Goal: Task Accomplishment & Management: Manage account settings

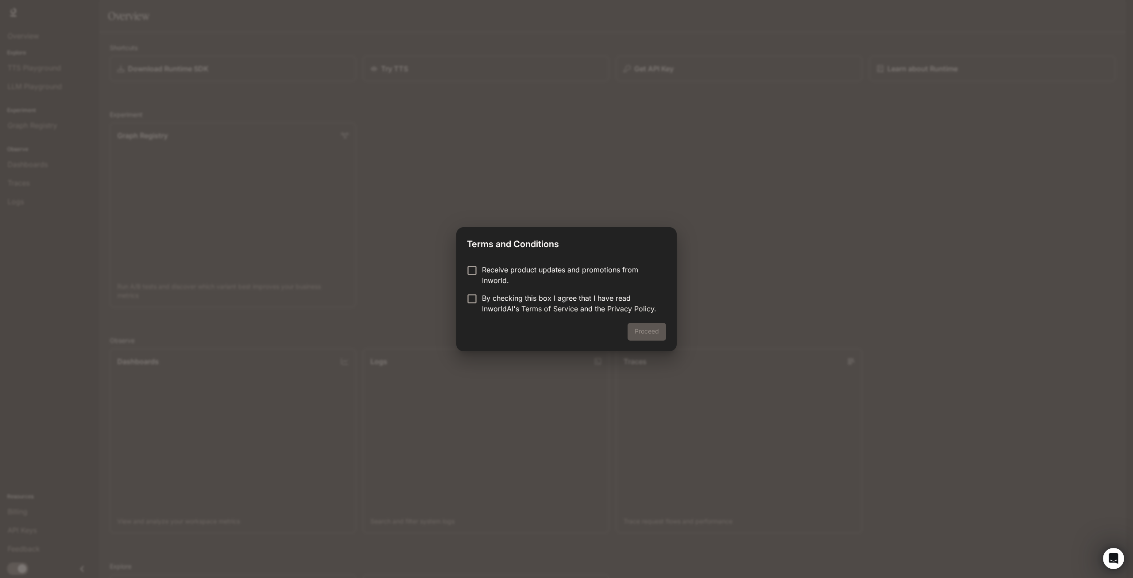
drag, startPoint x: 593, startPoint y: 280, endPoint x: 522, endPoint y: 274, distance: 71.0
click at [585, 281] on p "Receive product updates and promotions from Inworld." at bounding box center [570, 274] width 177 height 21
click at [522, 274] on p "Receive product updates and promotions from Inworld." at bounding box center [570, 274] width 177 height 21
drag, startPoint x: 508, startPoint y: 295, endPoint x: 509, endPoint y: 303, distance: 8.5
click at [508, 296] on p "By checking this box I agree that I have read InworldAI's Terms of Service and …" at bounding box center [570, 303] width 177 height 21
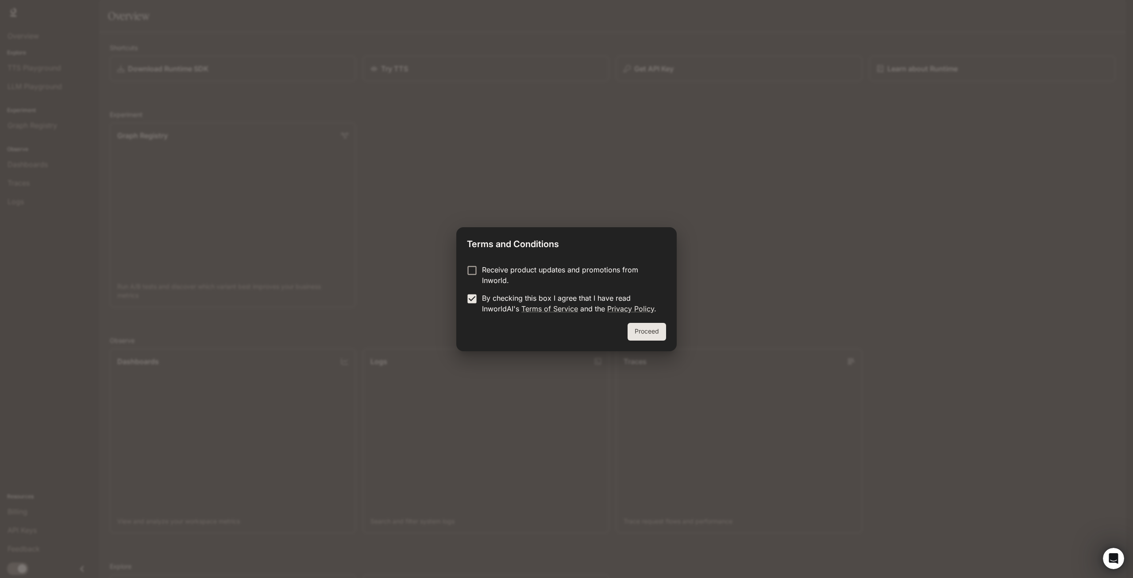
click at [643, 331] on button "Proceed" at bounding box center [647, 332] width 39 height 18
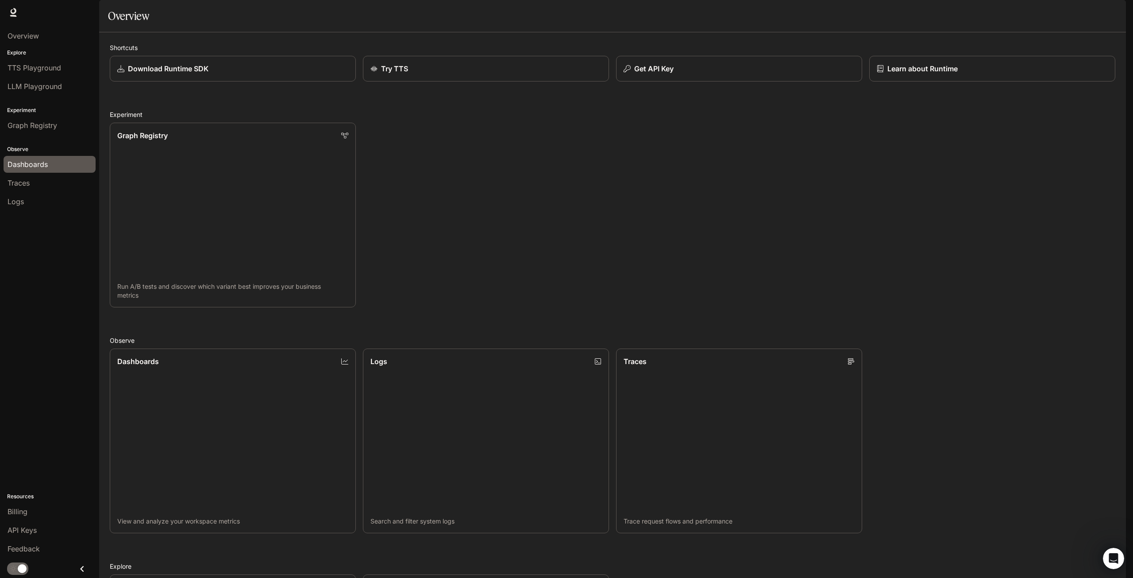
click at [55, 164] on div "Dashboards" at bounding box center [50, 164] width 84 height 11
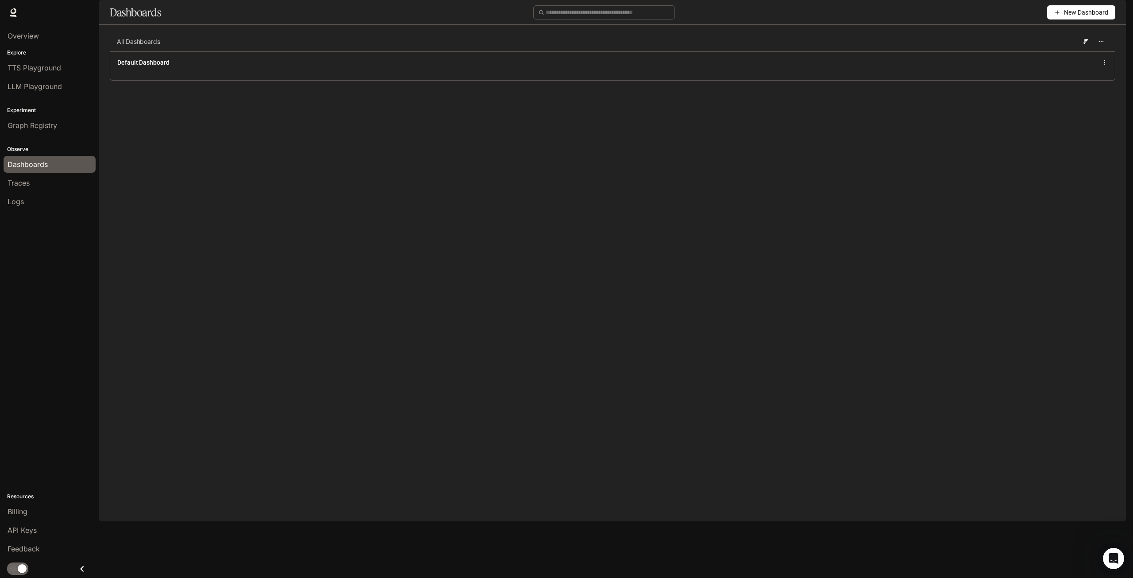
click at [1071, 17] on span "New Dashboard" at bounding box center [1086, 13] width 44 height 10
click at [1075, 58] on div "Create dashboard" at bounding box center [1070, 56] width 73 height 10
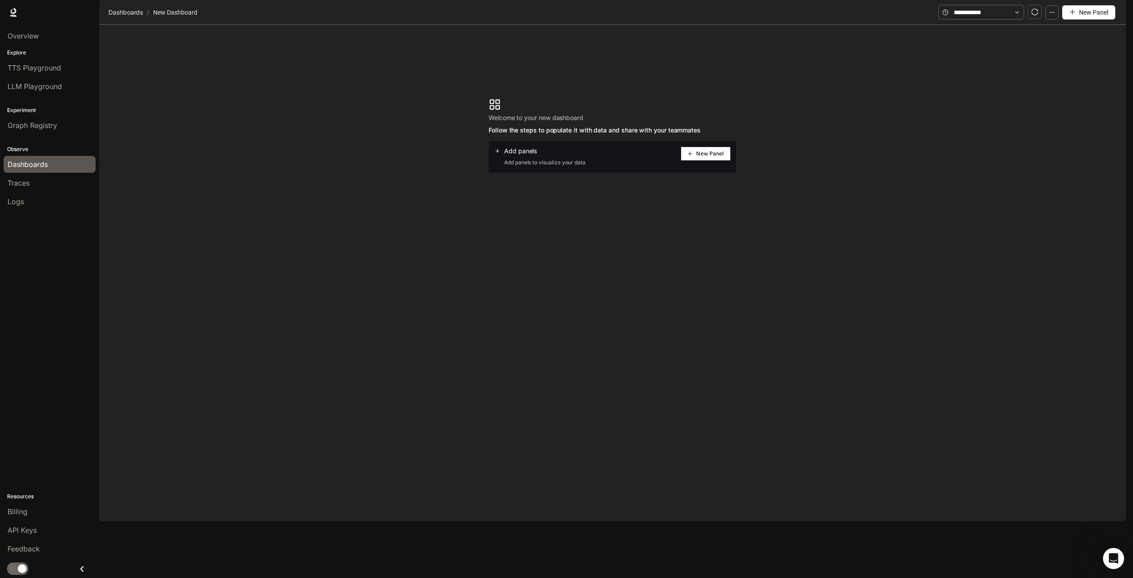
click at [23, 12] on div "Runtime Runtime Documentation Documentation" at bounding box center [566, 12] width 1133 height 25
drag, startPoint x: 22, startPoint y: 12, endPoint x: 15, endPoint y: 12, distance: 6.6
click at [18, 12] on div "Runtime Runtime Documentation Documentation" at bounding box center [566, 12] width 1133 height 25
click at [14, 12] on icon at bounding box center [13, 12] width 9 height 9
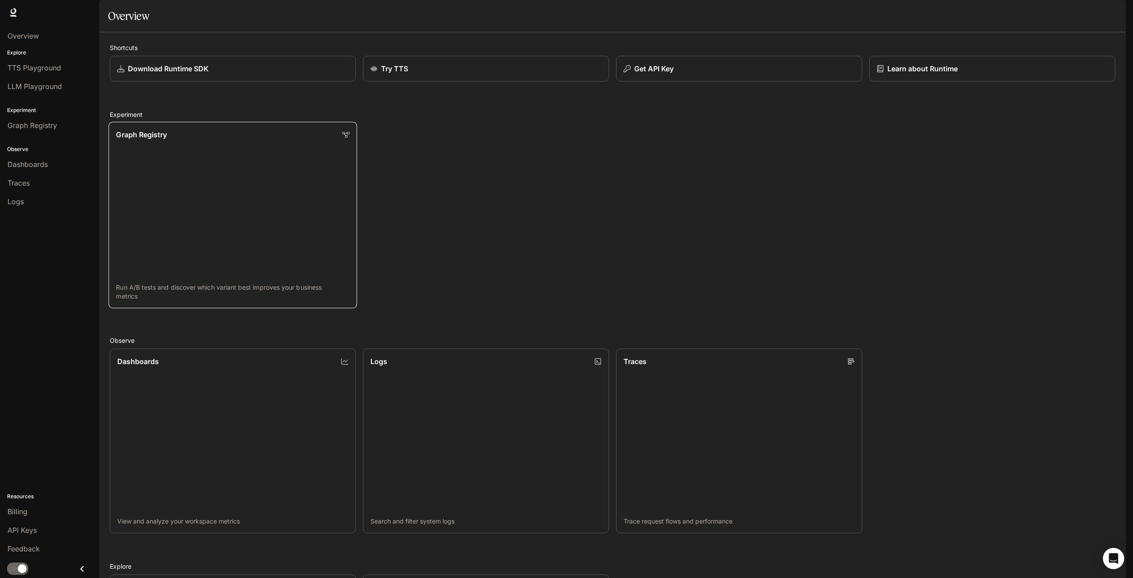
click at [296, 234] on link "Graph Registry Run A/B tests and discover which variant best improves your busi…" at bounding box center [232, 215] width 249 height 186
click at [239, 445] on link "Dashboards View and analyze your workspace metrics" at bounding box center [232, 440] width 249 height 186
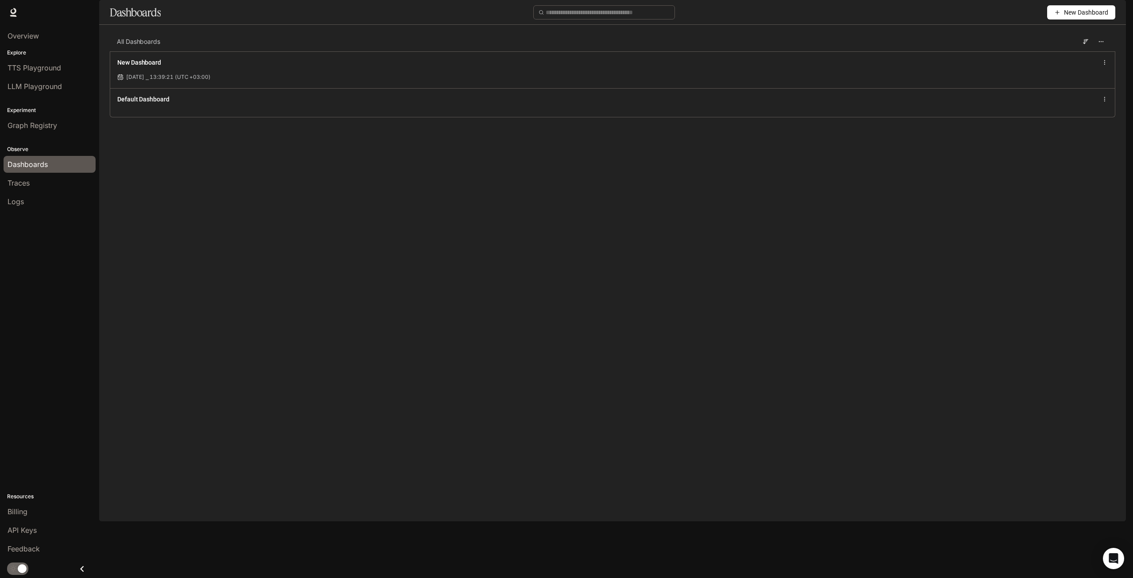
click at [1071, 17] on span "New Dashboard" at bounding box center [1086, 13] width 44 height 10
click at [1071, 58] on div "Create dashboard" at bounding box center [1070, 56] width 73 height 10
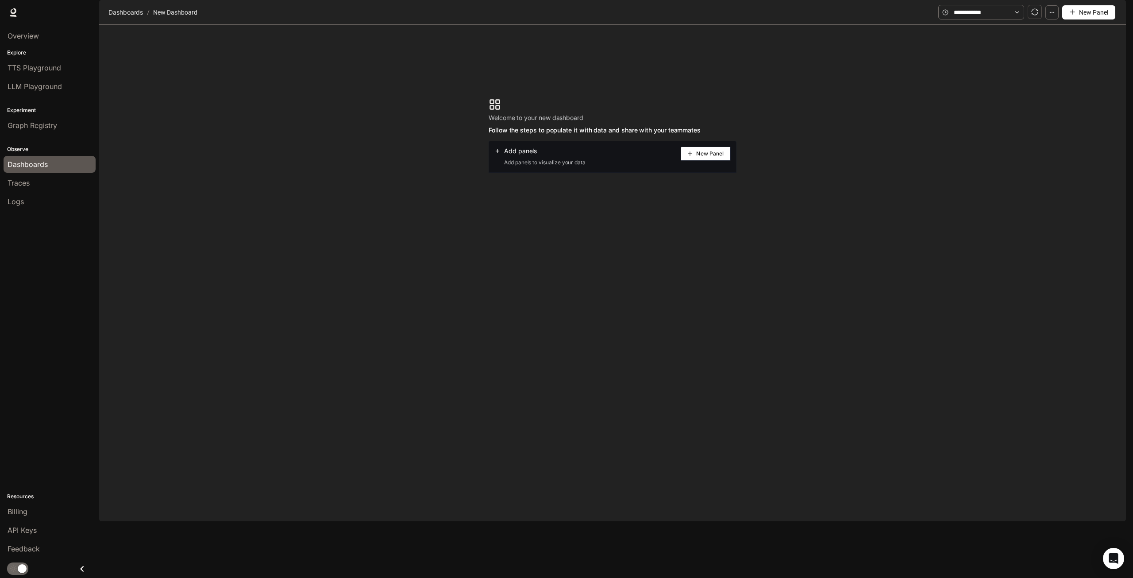
click at [710, 156] on span "New Panel" at bounding box center [709, 153] width 27 height 4
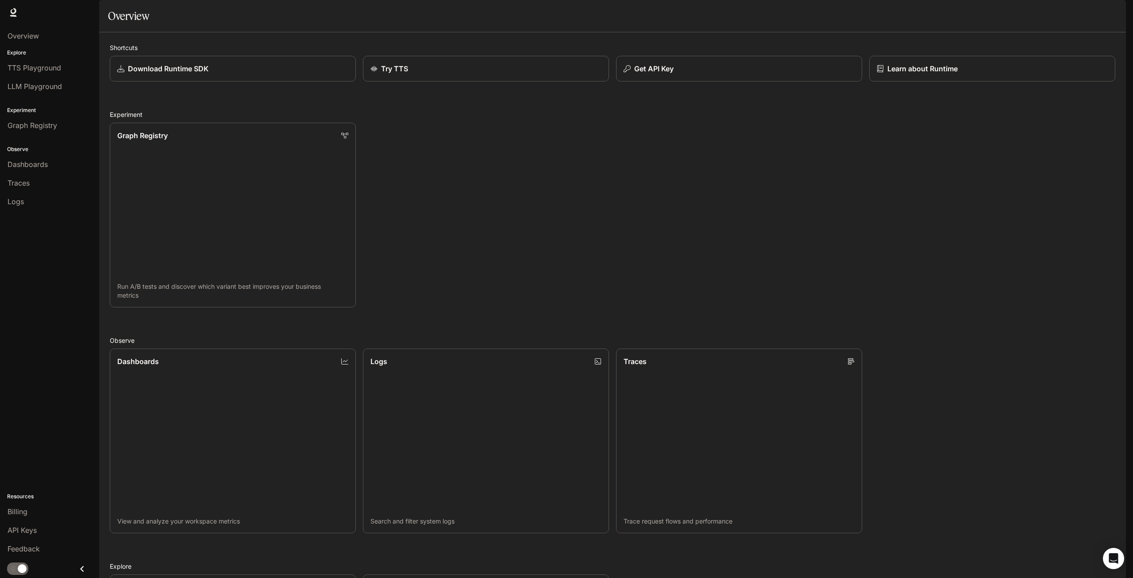
scroll to position [220, 0]
click at [64, 67] on div "TTS Playground" at bounding box center [50, 67] width 84 height 11
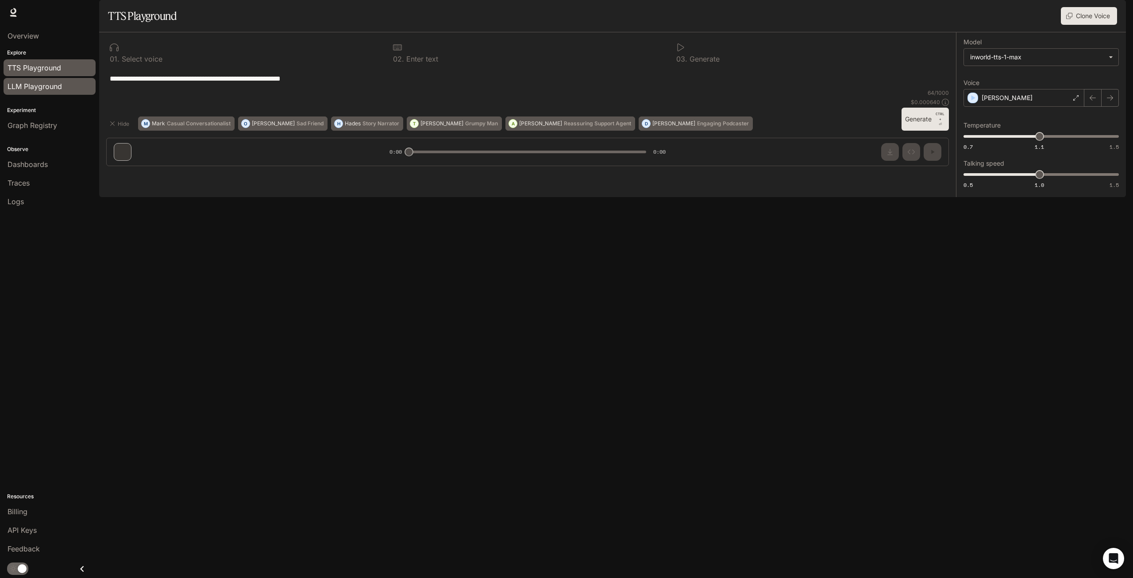
click at [63, 84] on div "LLM Playground" at bounding box center [50, 86] width 84 height 11
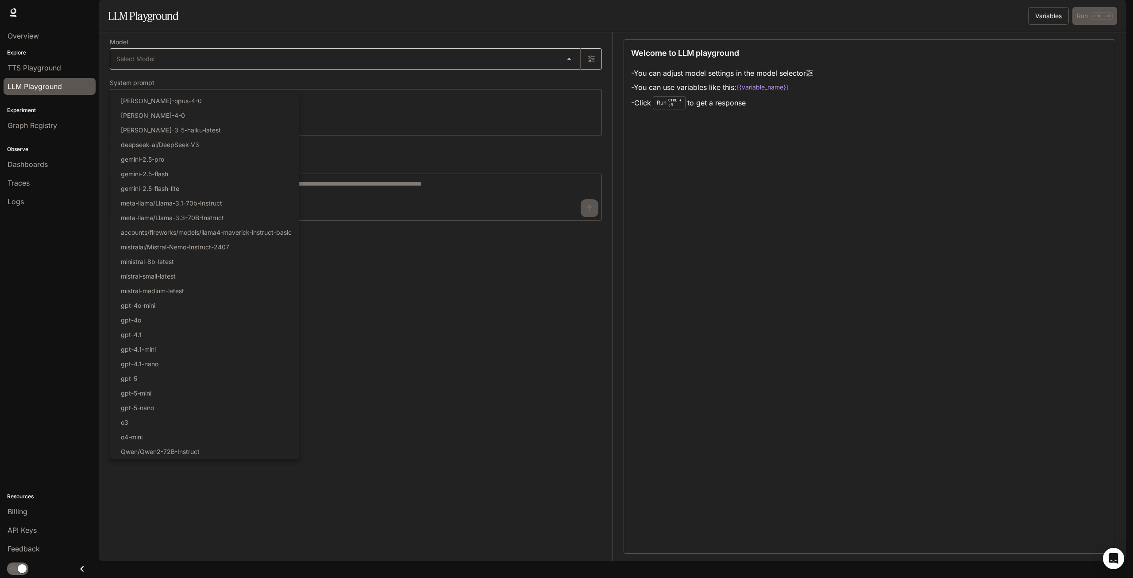
click at [166, 74] on body "Skip to main content Runtime Runtime Documentation Documentation Portal Overvie…" at bounding box center [566, 289] width 1133 height 578
click at [367, 383] on div at bounding box center [566, 289] width 1133 height 578
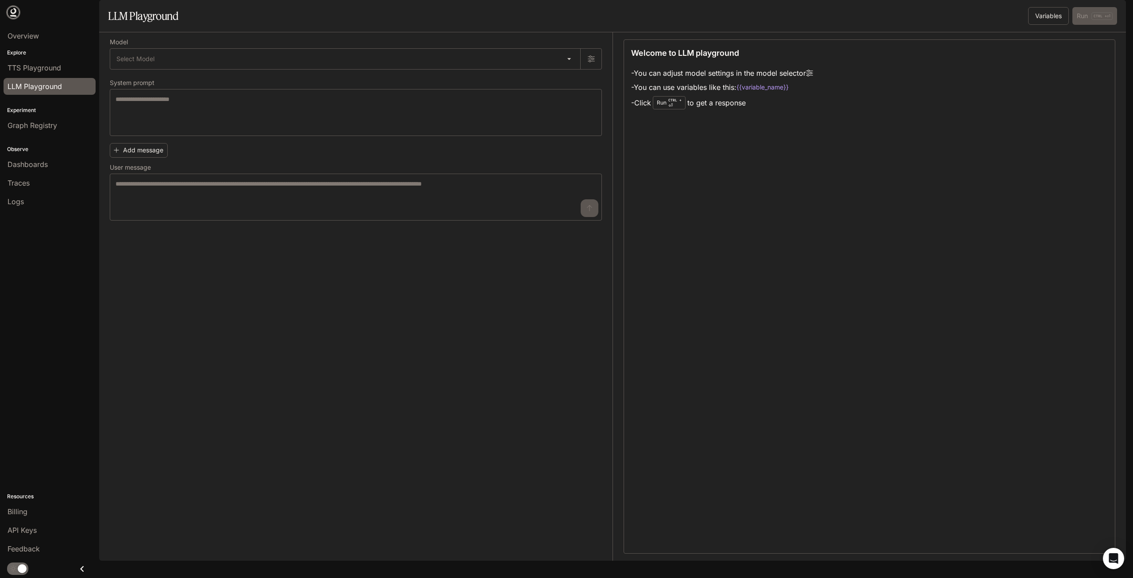
click at [9, 13] on icon at bounding box center [13, 12] width 9 height 9
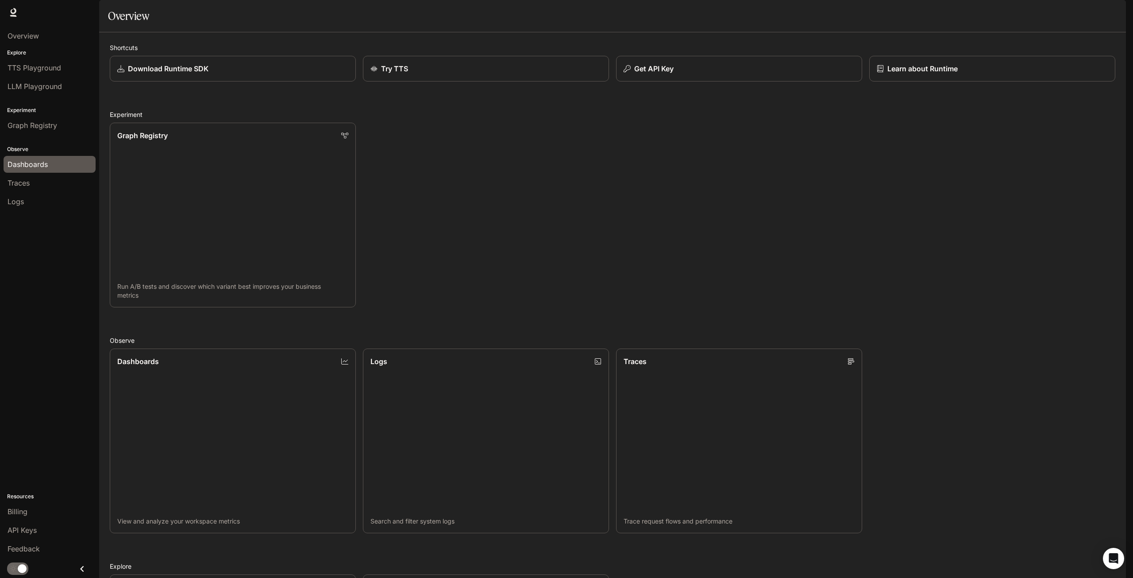
click at [39, 163] on span "Dashboards" at bounding box center [28, 164] width 40 height 11
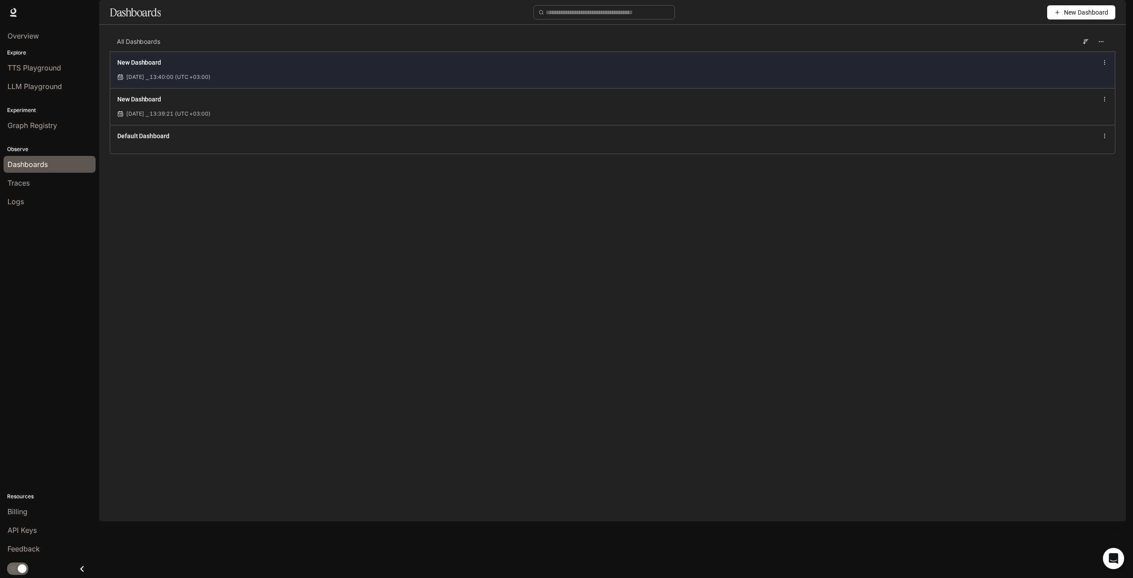
click at [1106, 65] on icon at bounding box center [1104, 62] width 6 height 6
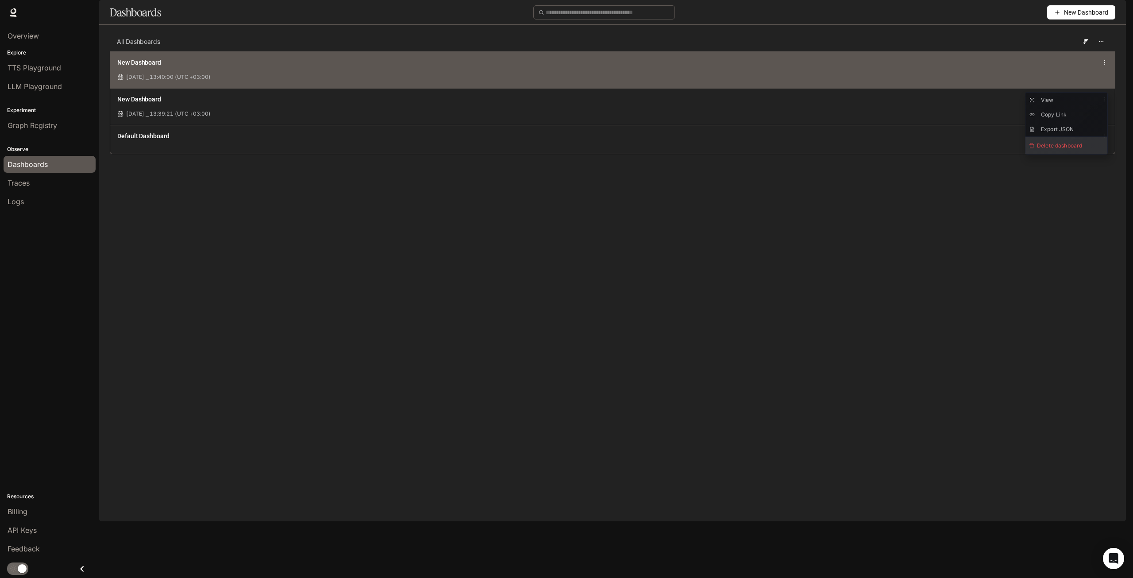
click at [1076, 147] on span "Delete dashboard" at bounding box center [1066, 145] width 82 height 17
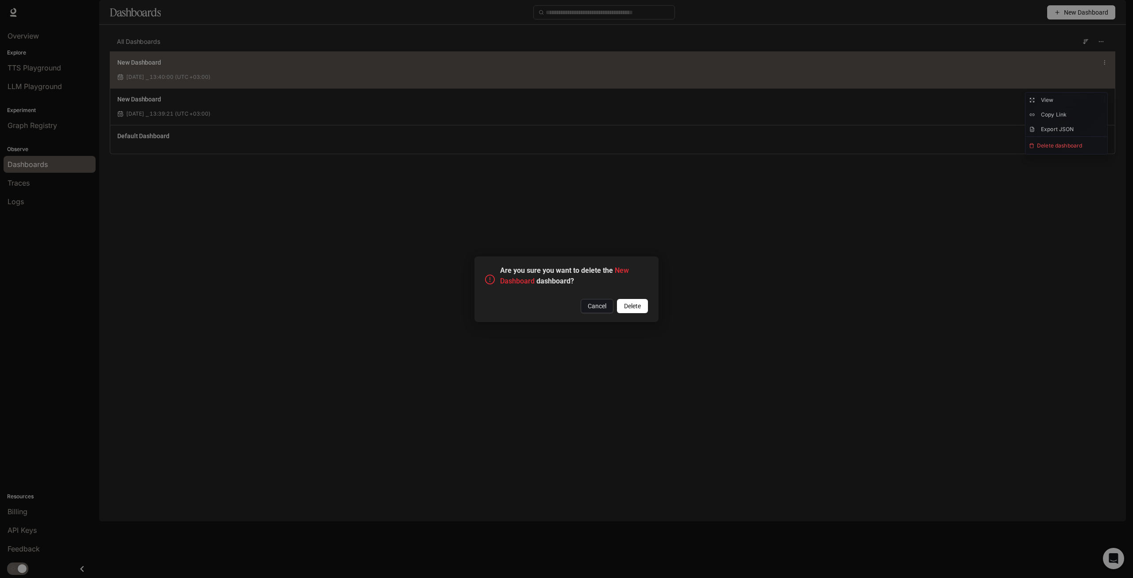
click at [634, 302] on span "Delete" at bounding box center [632, 306] width 17 height 10
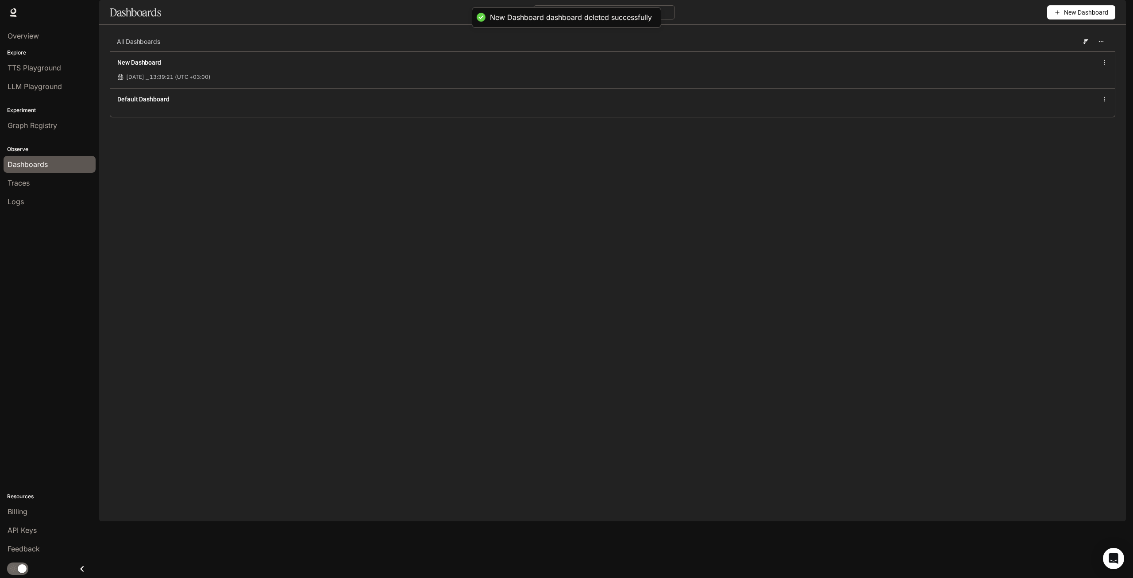
click at [1097, 17] on span "New Dashboard" at bounding box center [1086, 13] width 44 height 10
click at [1088, 53] on div "Create dashboard" at bounding box center [1070, 56] width 73 height 10
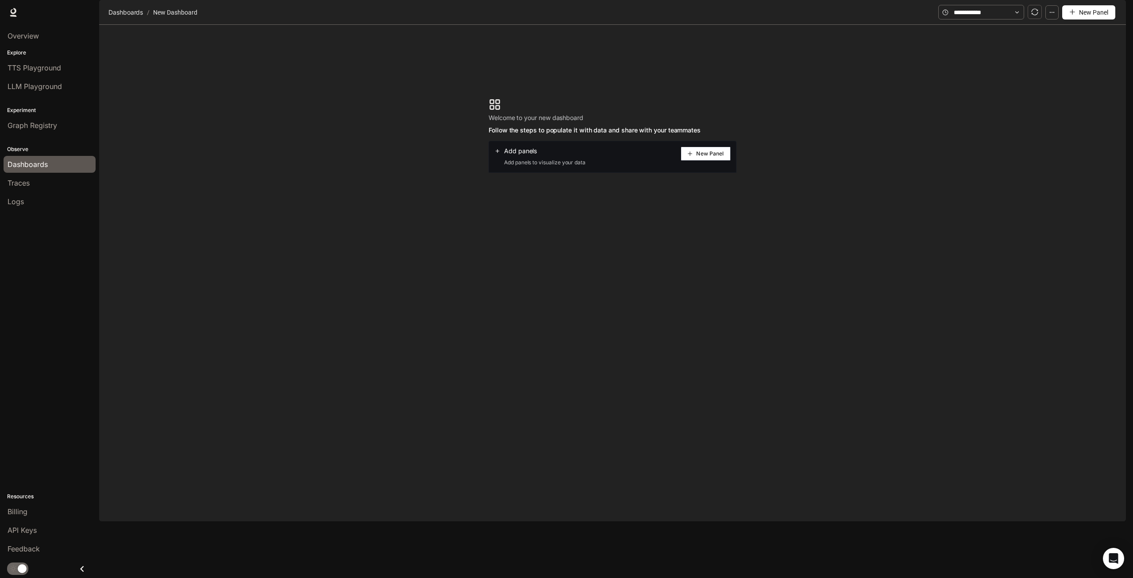
click at [554, 167] on span "Add panels to visualize your data" at bounding box center [539, 162] width 91 height 9
drag, startPoint x: 251, startPoint y: 135, endPoint x: 433, endPoint y: -27, distance: 243.5
click at [433, 0] on html "Skip to main content Runtime Runtime Documentation Documentation Portal Overvie…" at bounding box center [566, 289] width 1133 height 578
click at [603, 173] on div "Add panels Add panels to visualize your data New Panel" at bounding box center [613, 157] width 248 height 32
